Goal: Task Accomplishment & Management: Complete application form

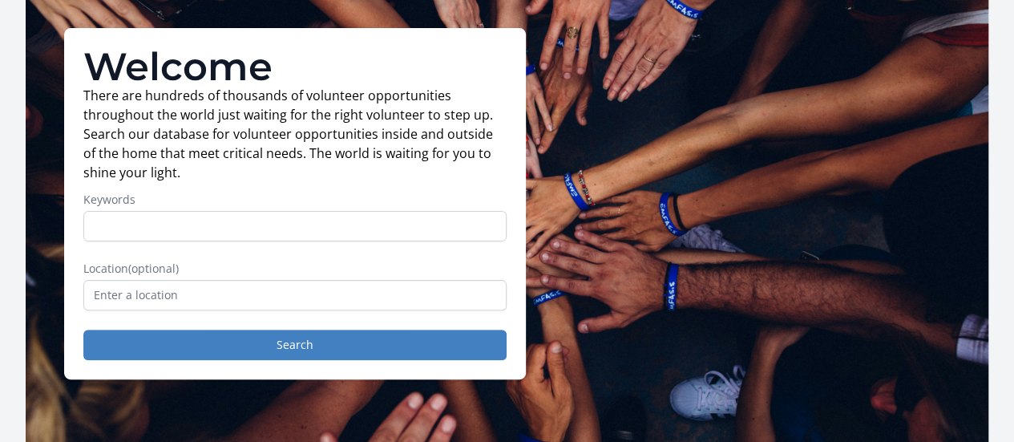
scroll to position [101, 0]
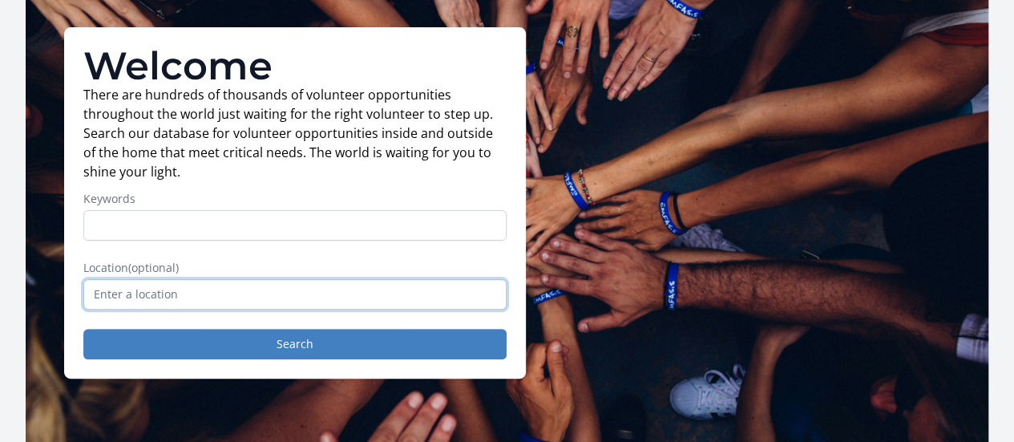
click at [359, 296] on input "text" at bounding box center [294, 294] width 423 height 30
type input "a"
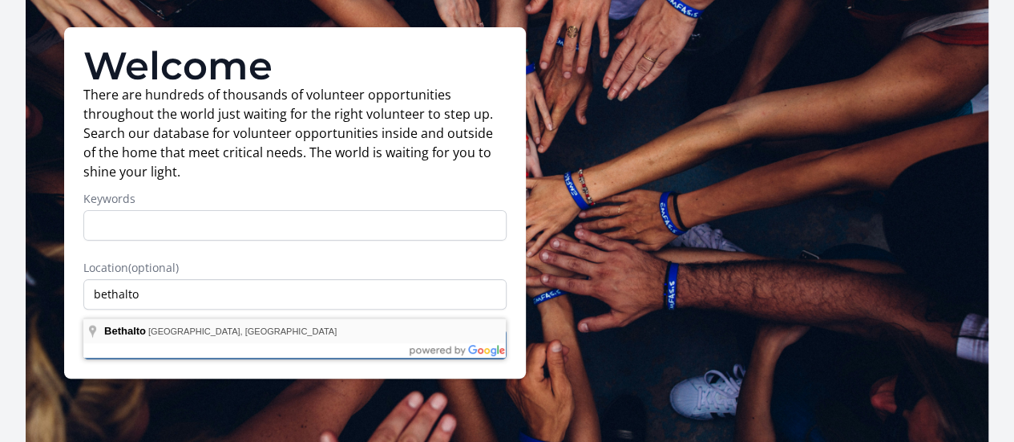
type input "[GEOGRAPHIC_DATA], [GEOGRAPHIC_DATA], [GEOGRAPHIC_DATA]"
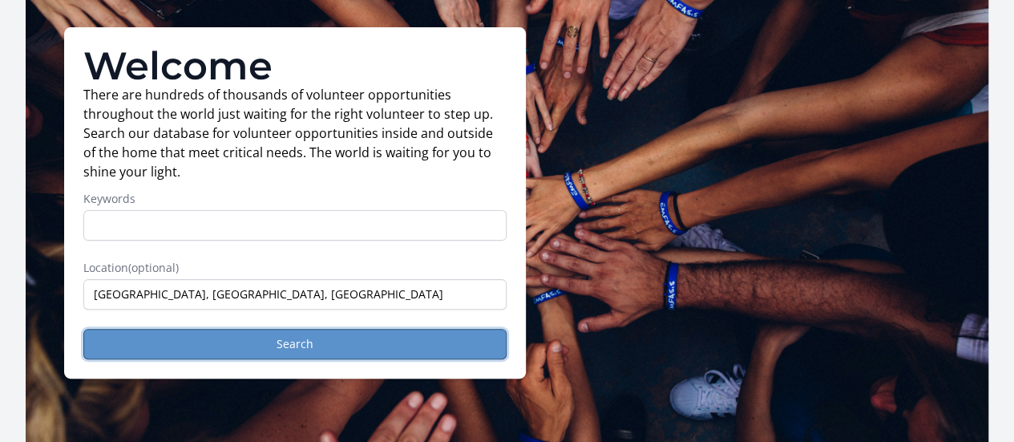
click at [298, 346] on button "Search" at bounding box center [294, 344] width 423 height 30
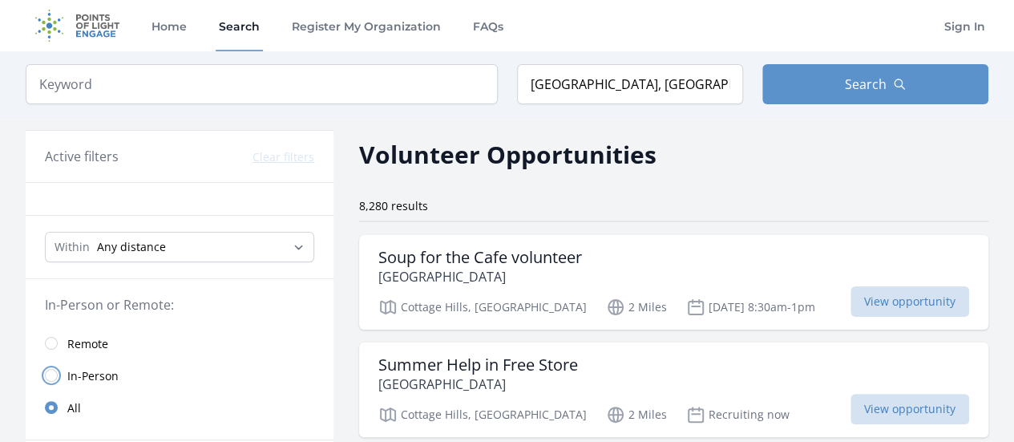
click at [48, 369] on input "radio" at bounding box center [51, 375] width 13 height 13
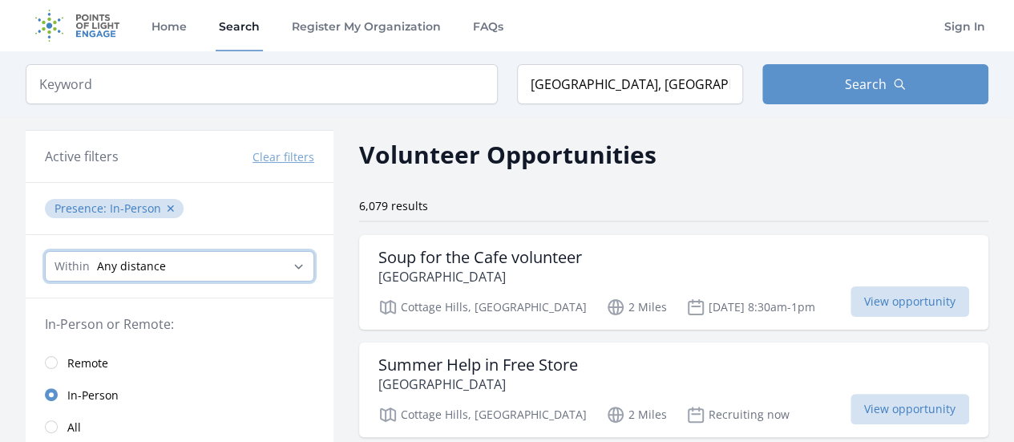
click at [252, 261] on select "Any distance , 5 Miles , 20 Miles , 50 Miles , 100 Miles" at bounding box center [179, 266] width 269 height 30
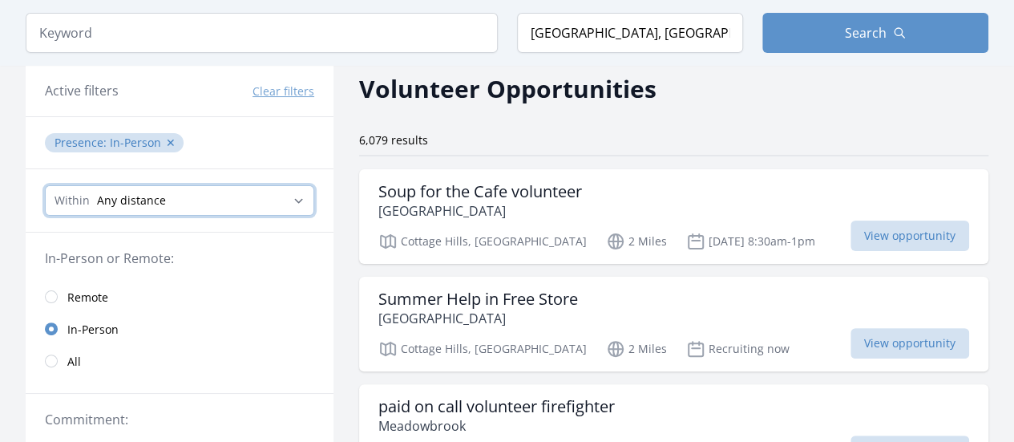
scroll to position [79, 0]
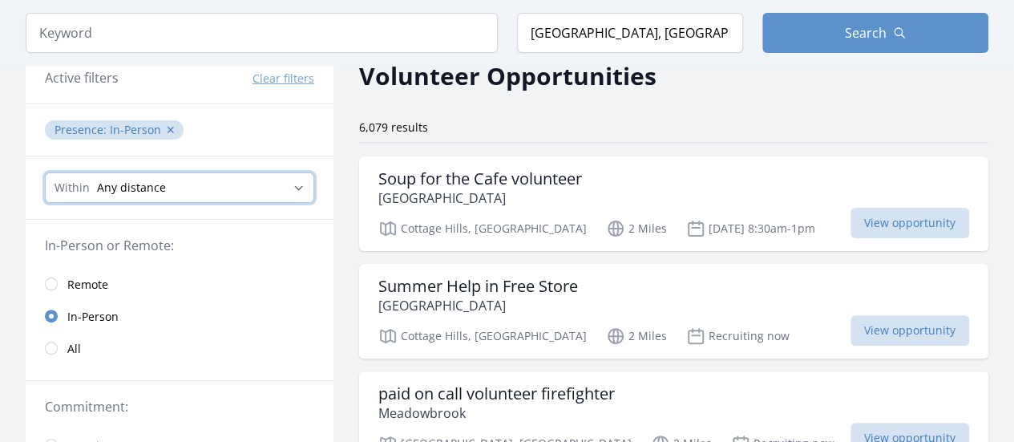
click at [300, 181] on select "Any distance , 5 Miles , 20 Miles , 50 Miles , 100 Miles" at bounding box center [179, 187] width 269 height 30
select select "80467"
click at [45, 172] on select "Any distance , 5 Miles , 20 Miles , 50 Miles , 100 Miles" at bounding box center [179, 187] width 269 height 30
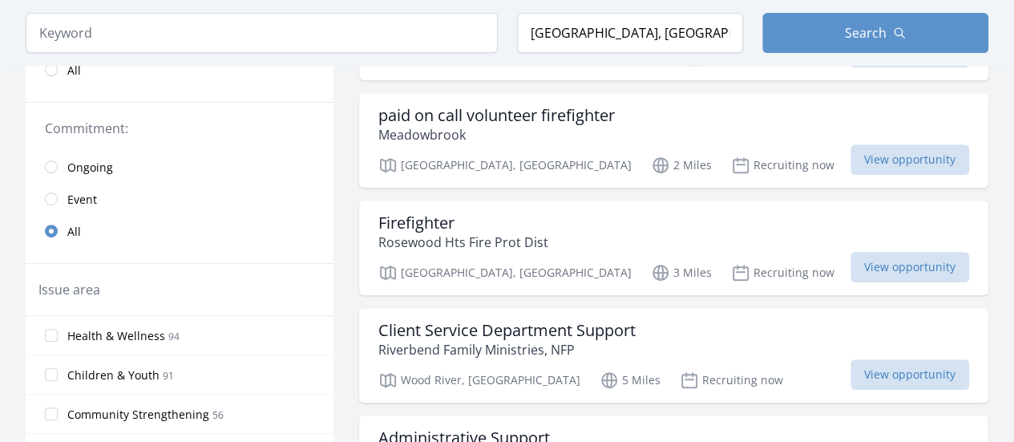
scroll to position [358, 0]
click at [45, 191] on link "Event" at bounding box center [180, 198] width 308 height 32
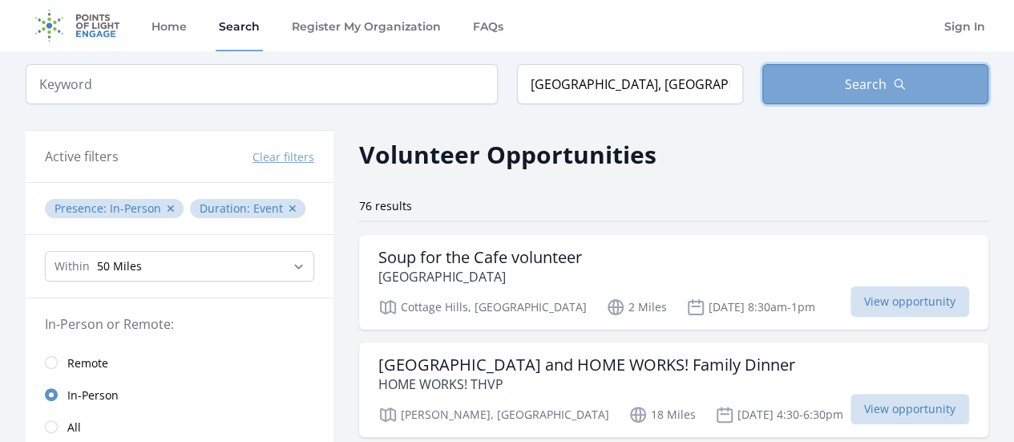
click at [872, 78] on span "Search" at bounding box center [866, 84] width 42 height 19
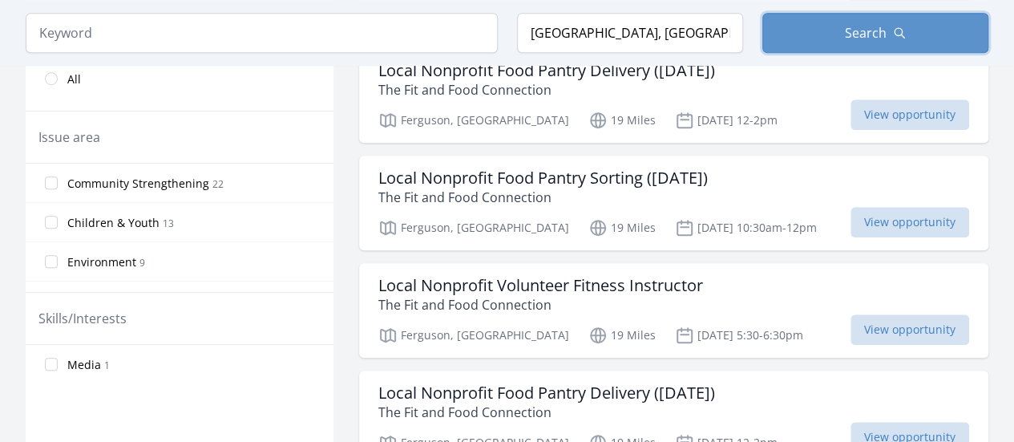
scroll to position [510, 0]
click at [52, 184] on input "Community Strengthening 22" at bounding box center [51, 182] width 13 height 13
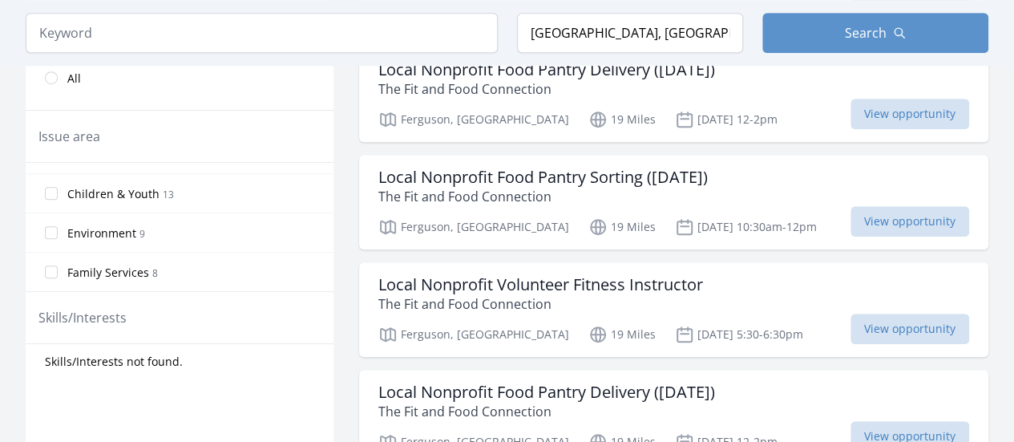
scroll to position [35, 0]
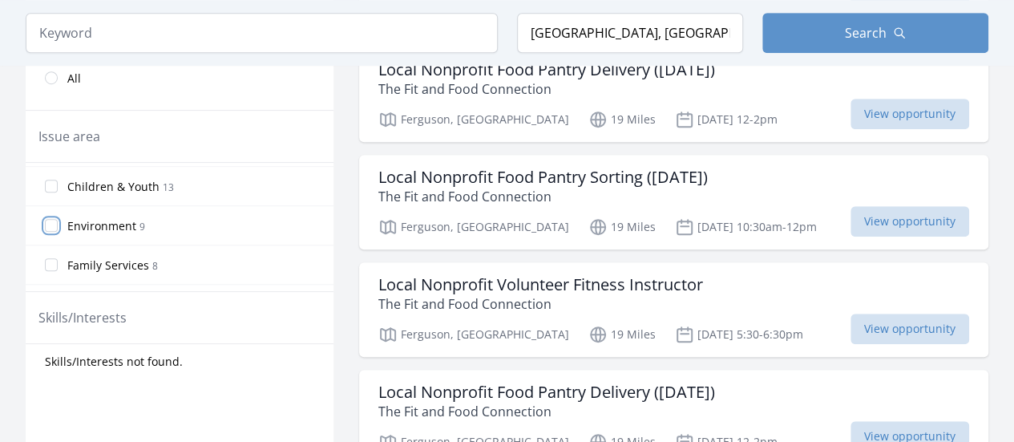
click at [53, 223] on input "Environment 9" at bounding box center [51, 225] width 13 height 13
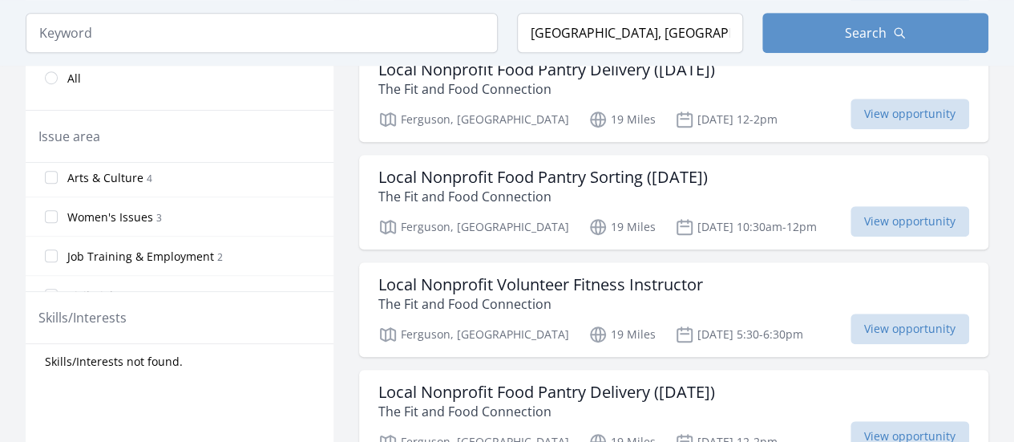
scroll to position [241, 0]
click at [52, 209] on input "Women's Issues 3" at bounding box center [51, 215] width 13 height 13
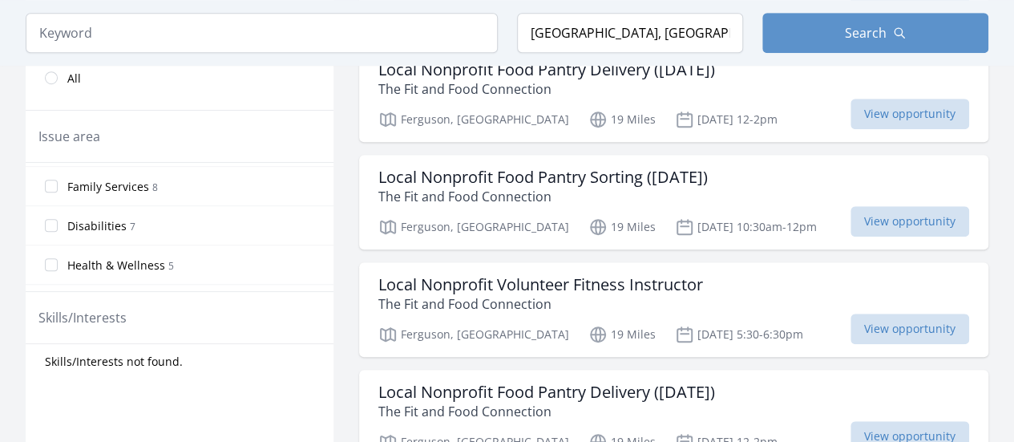
scroll to position [159, 0]
click at [53, 217] on input "Disabilities 7" at bounding box center [51, 219] width 13 height 13
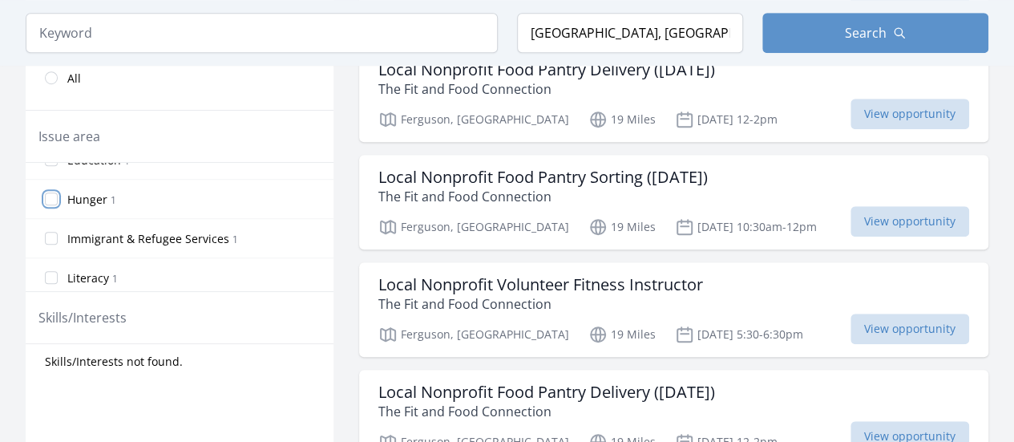
click at [50, 192] on input "Hunger 1" at bounding box center [51, 198] width 13 height 13
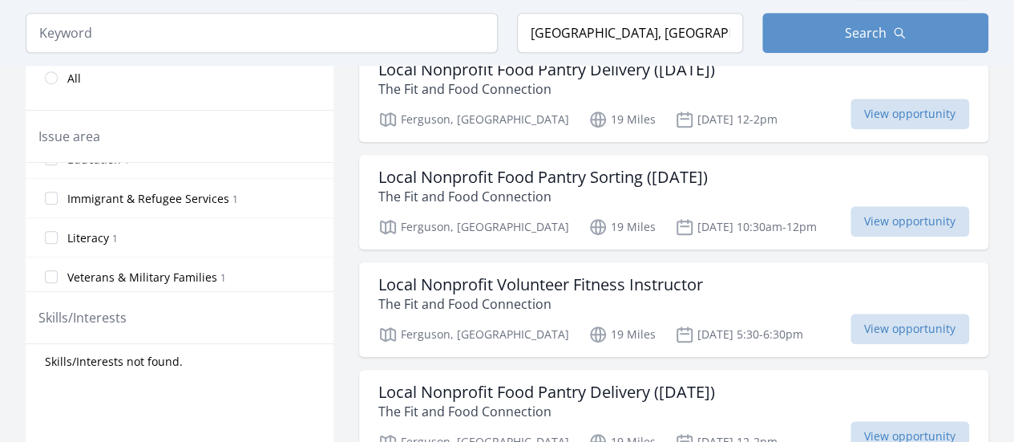
scroll to position [456, 0]
click at [55, 271] on input "Veterans & Military Families 1" at bounding box center [51, 275] width 13 height 13
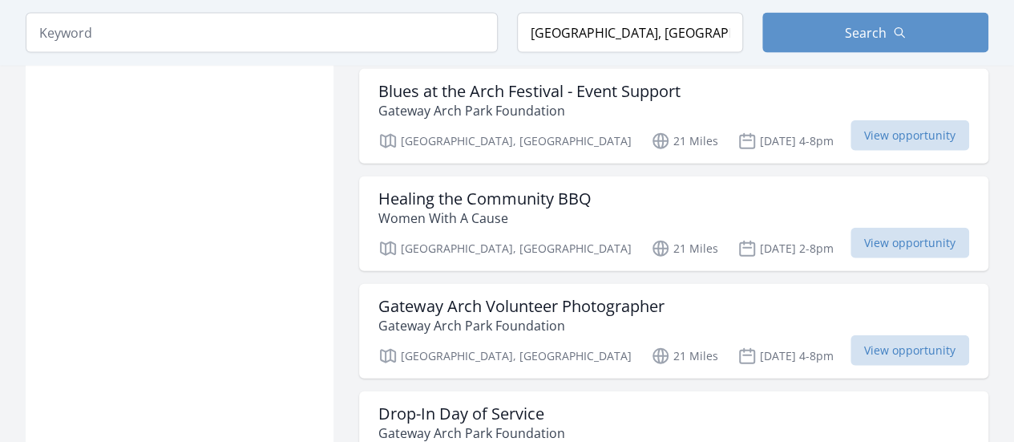
scroll to position [1843, 0]
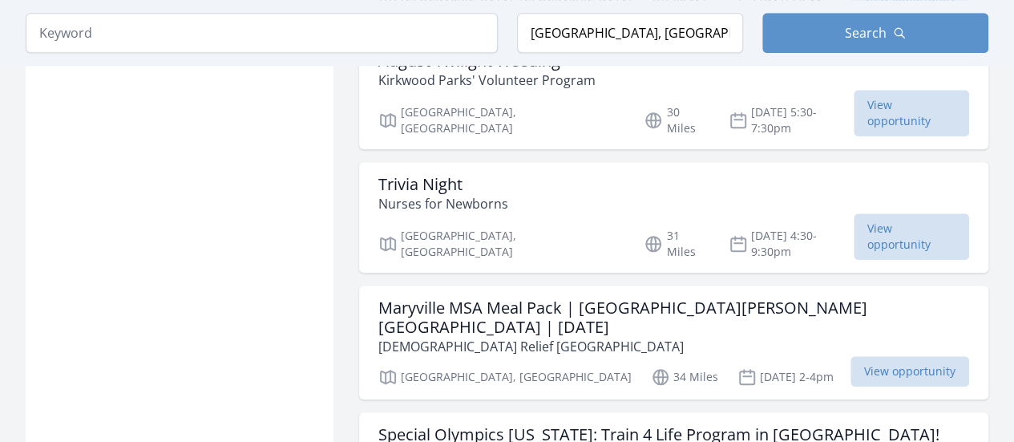
scroll to position [3776, 0]
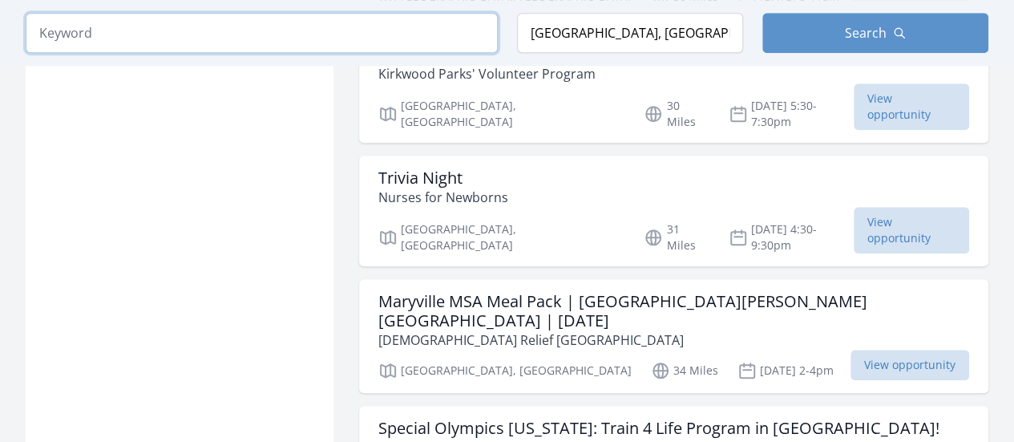
click at [257, 34] on input "search" at bounding box center [262, 33] width 472 height 40
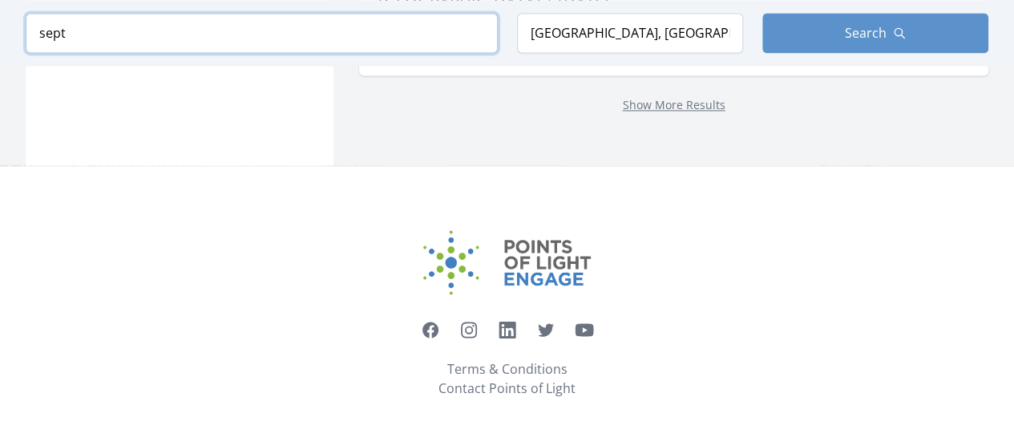
scroll to position [1215, 0]
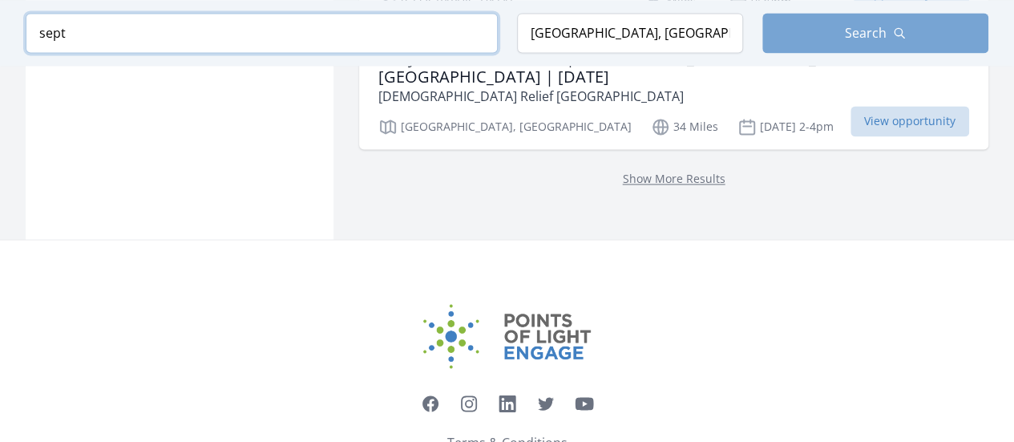
type input "sept"
click at [916, 33] on button "Search" at bounding box center [876, 33] width 226 height 40
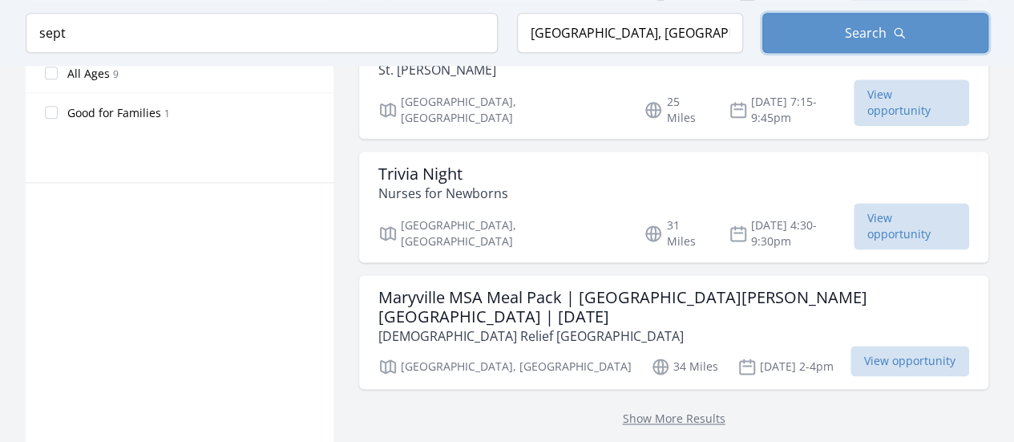
scroll to position [977, 0]
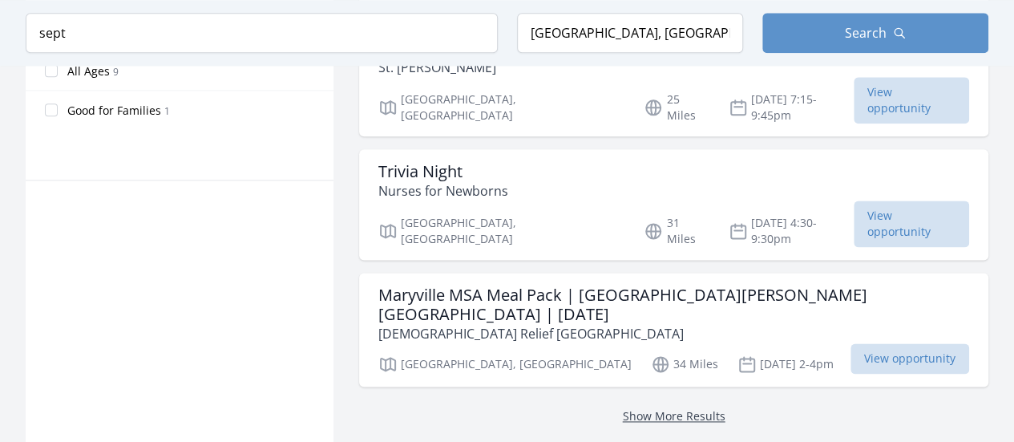
click at [623, 408] on link "Show More Results" at bounding box center [674, 415] width 103 height 15
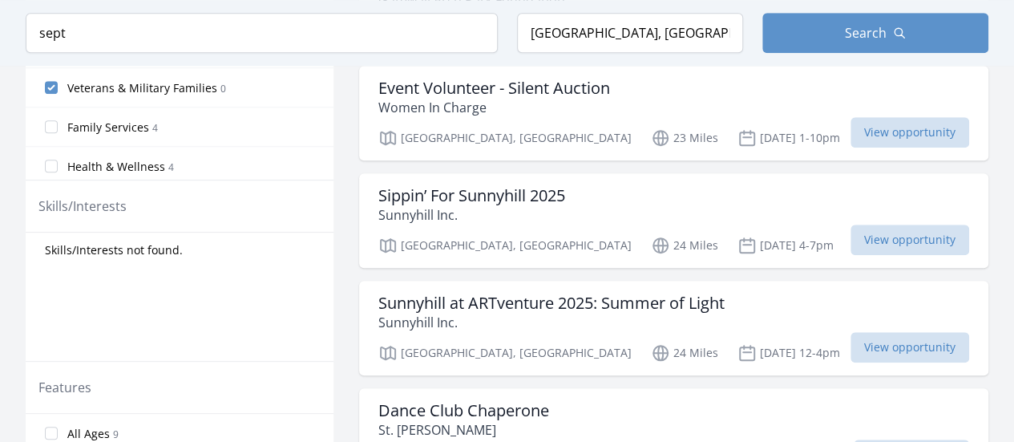
scroll to position [179, 0]
click at [51, 121] on input "Family Services 4" at bounding box center [51, 127] width 13 height 13
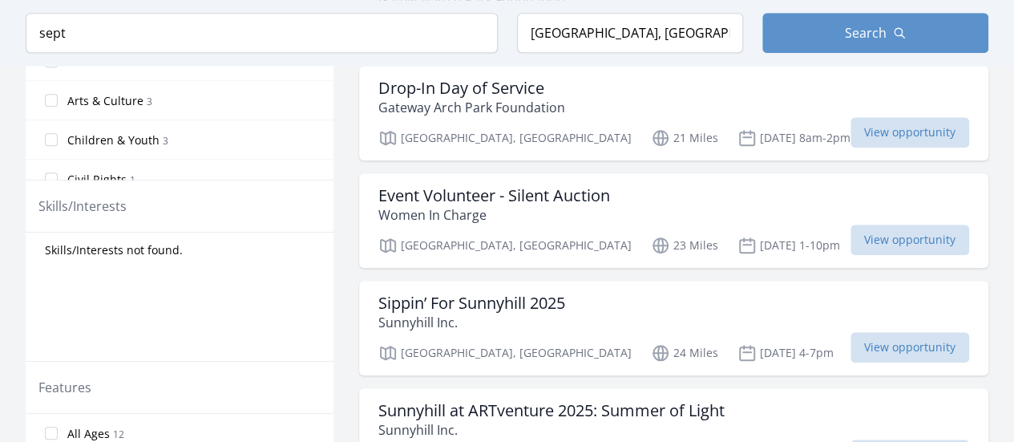
scroll to position [289, 0]
click at [55, 129] on input "Children & Youth 3" at bounding box center [51, 135] width 13 height 13
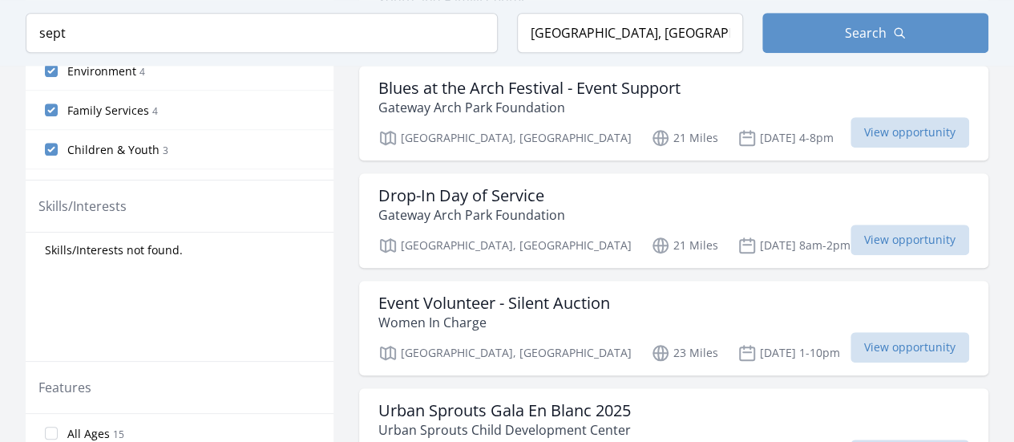
scroll to position [378, 0]
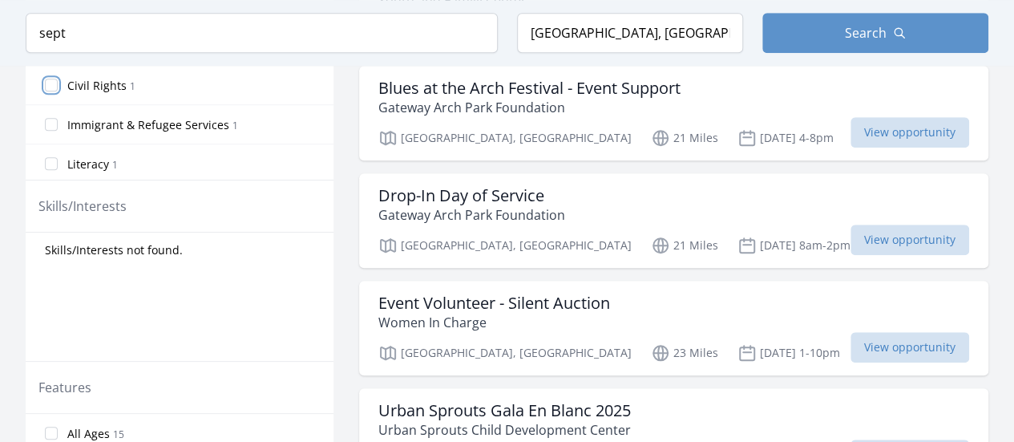
click at [53, 79] on input "Civil Rights 1" at bounding box center [51, 85] width 13 height 13
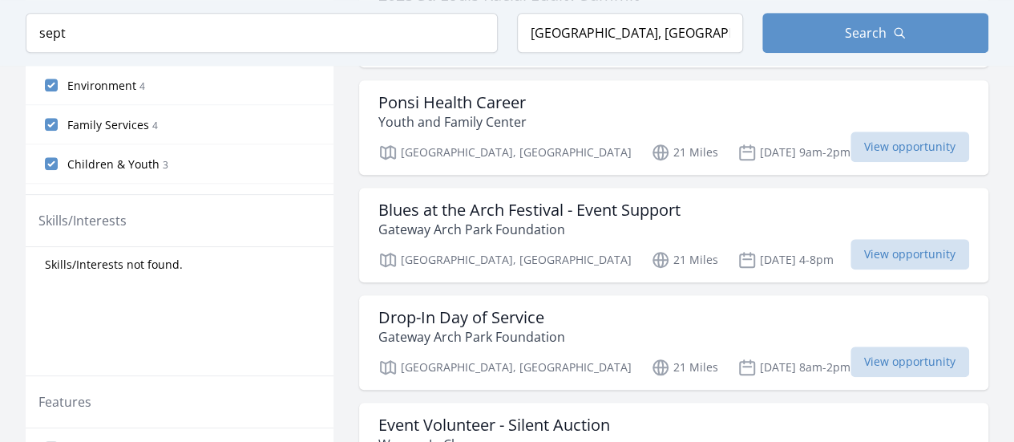
scroll to position [600, 0]
click at [627, 201] on h3 "Blues at the Arch Festival - Event Support" at bounding box center [529, 210] width 302 height 19
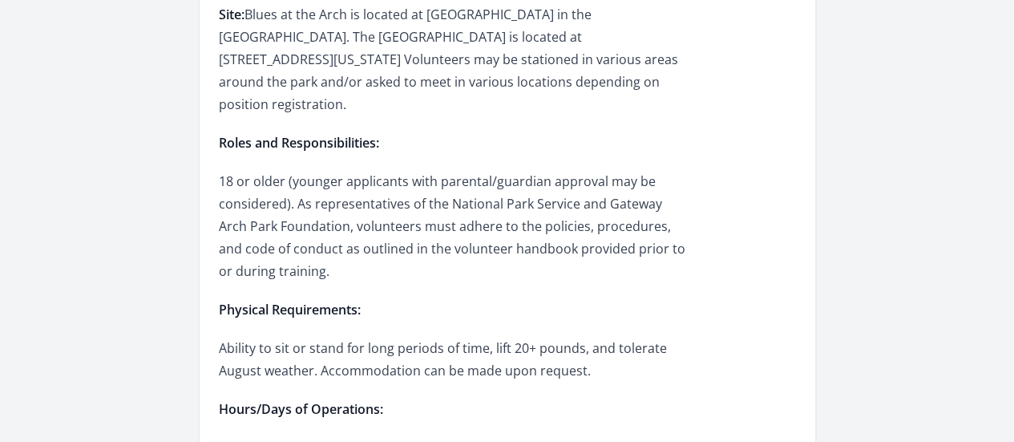
scroll to position [2191, 0]
